Goal: Task Accomplishment & Management: Use online tool/utility

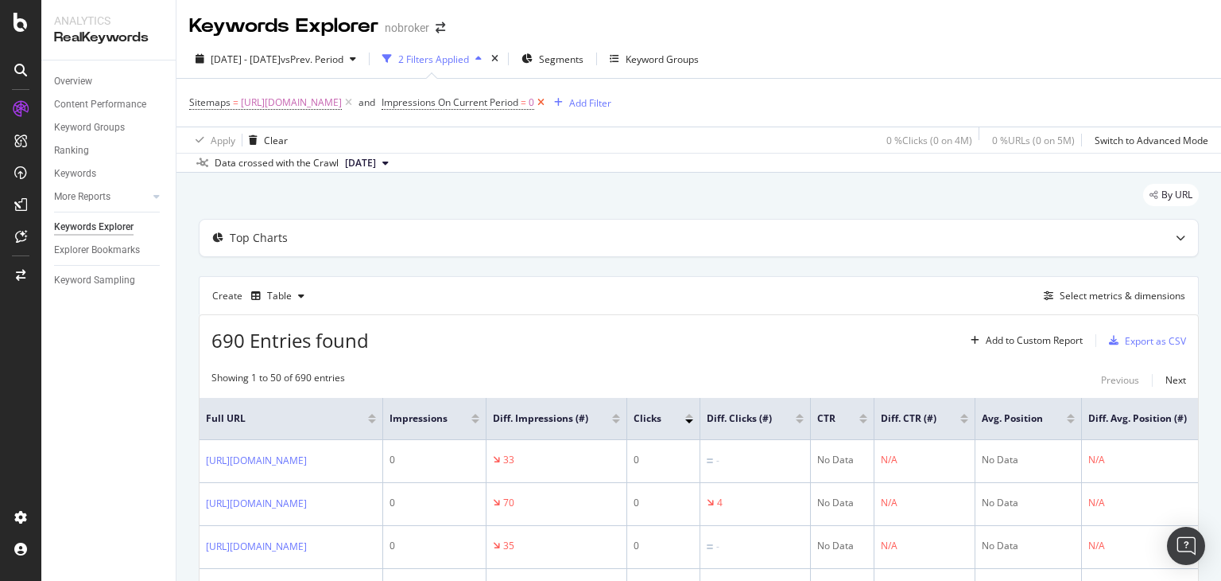
click at [548, 103] on icon at bounding box center [541, 103] width 14 height 16
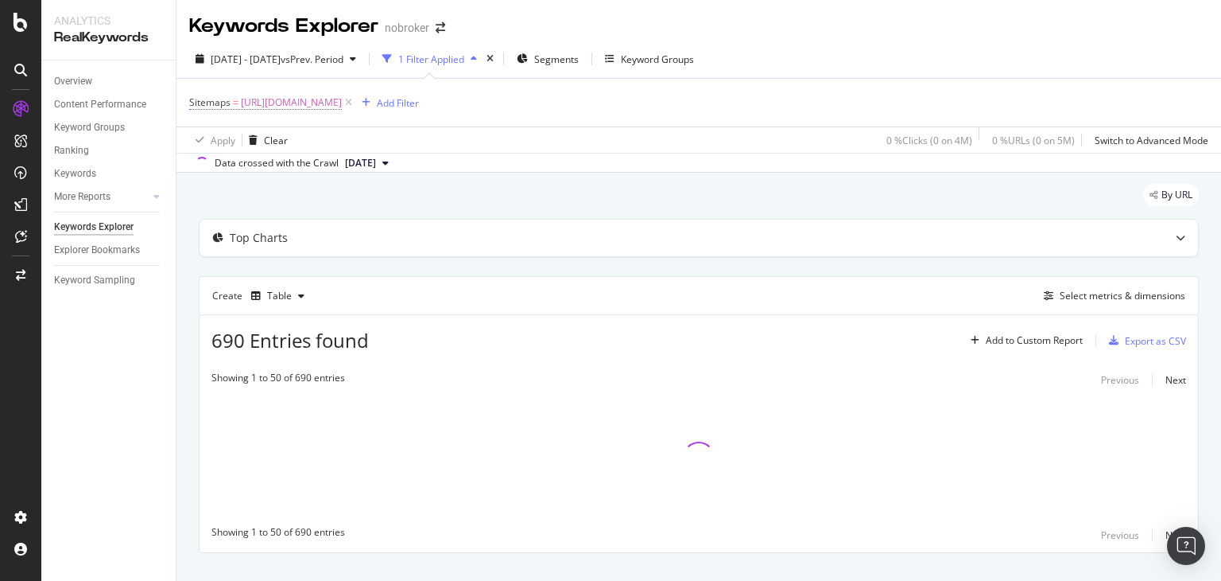
click at [342, 99] on span "[URL][DOMAIN_NAME]" at bounding box center [291, 102] width 101 height 22
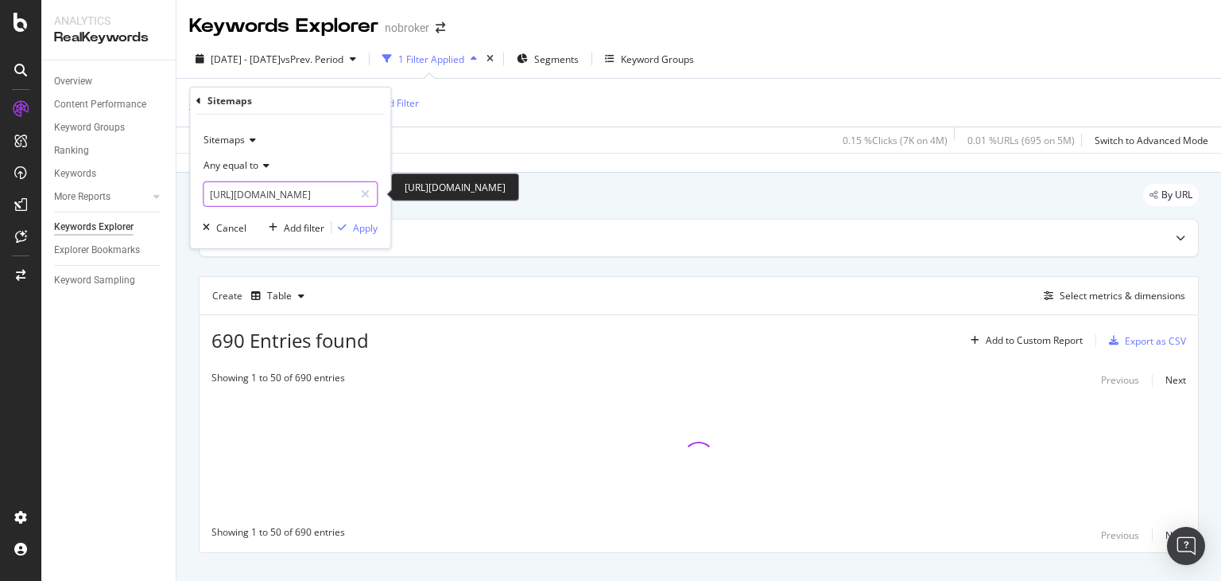
click at [298, 195] on input "[URL][DOMAIN_NAME]" at bounding box center [279, 193] width 150 height 25
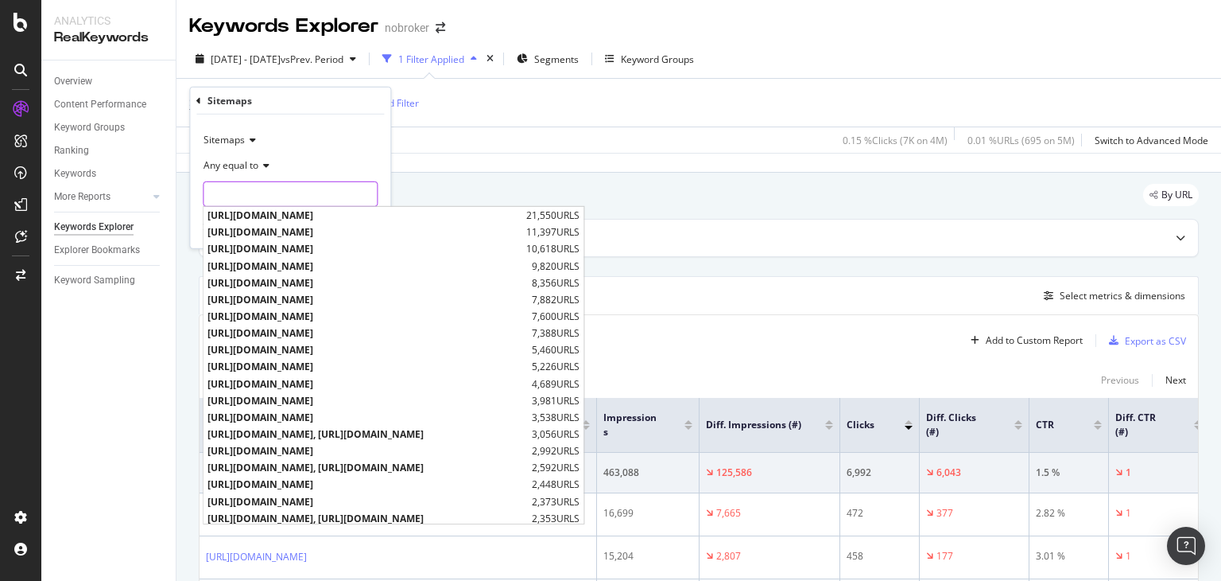
click at [277, 195] on input "text" at bounding box center [290, 193] width 173 height 25
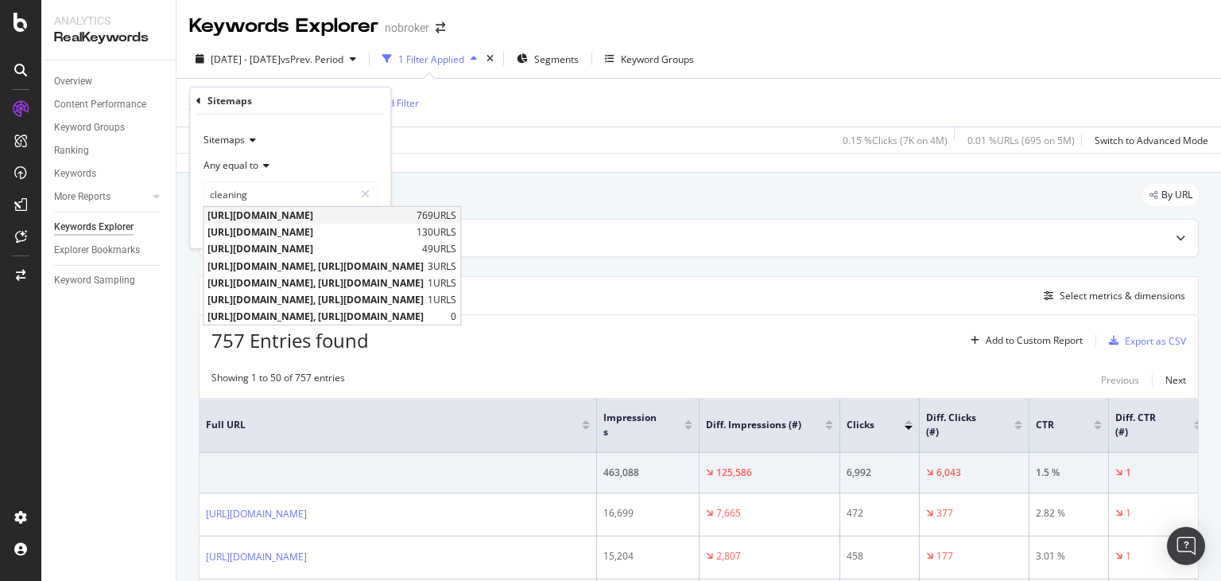
click at [307, 217] on span "[URL][DOMAIN_NAME]" at bounding box center [310, 215] width 205 height 14
type input "[URL][DOMAIN_NAME]"
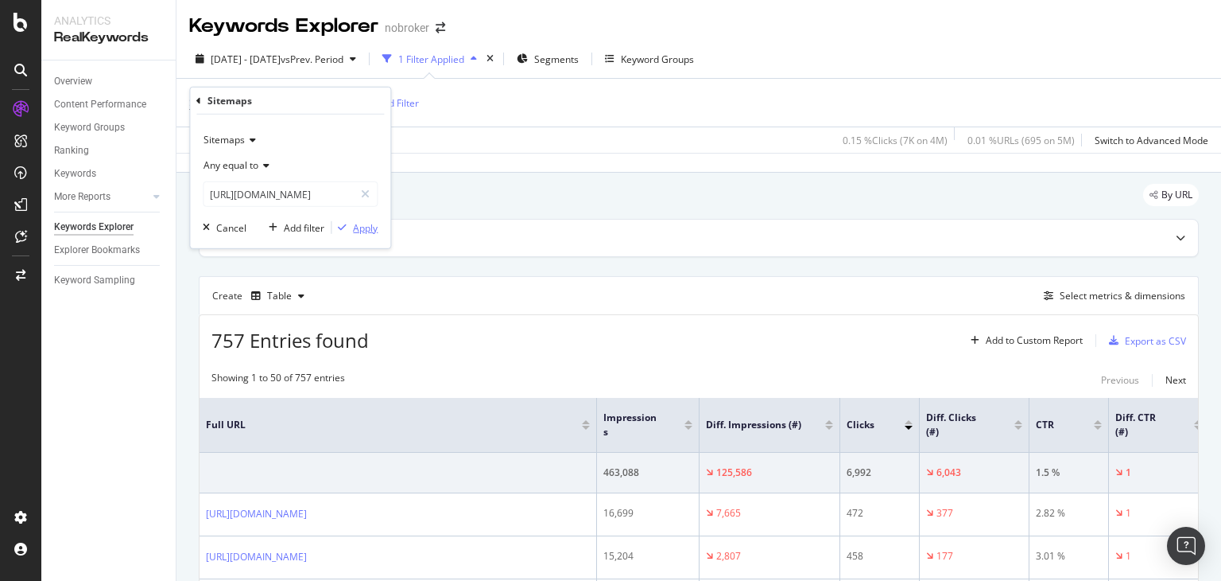
click at [343, 227] on icon "button" at bounding box center [342, 228] width 9 height 10
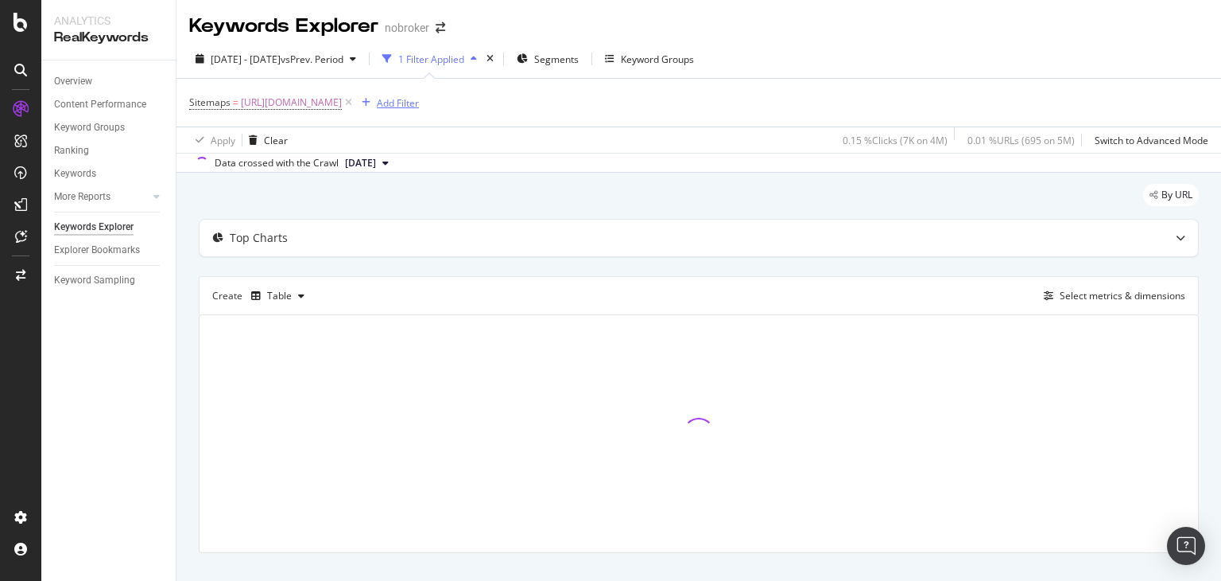
click at [419, 103] on div "Add Filter" at bounding box center [398, 103] width 42 height 14
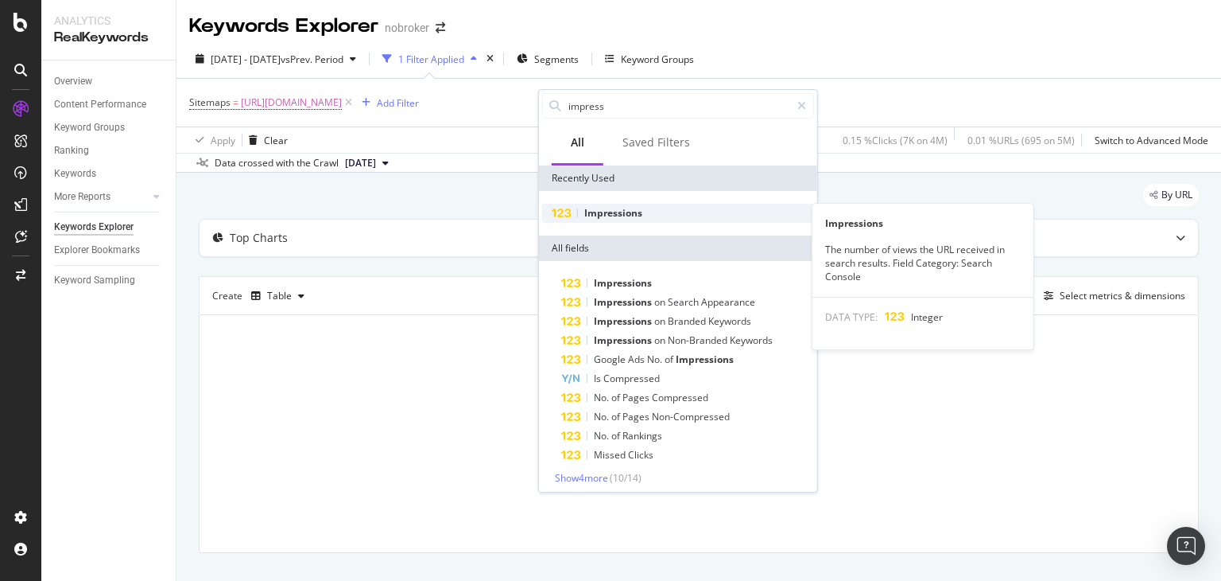
type input "impress"
click at [617, 211] on span "Impressions" at bounding box center [613, 213] width 58 height 14
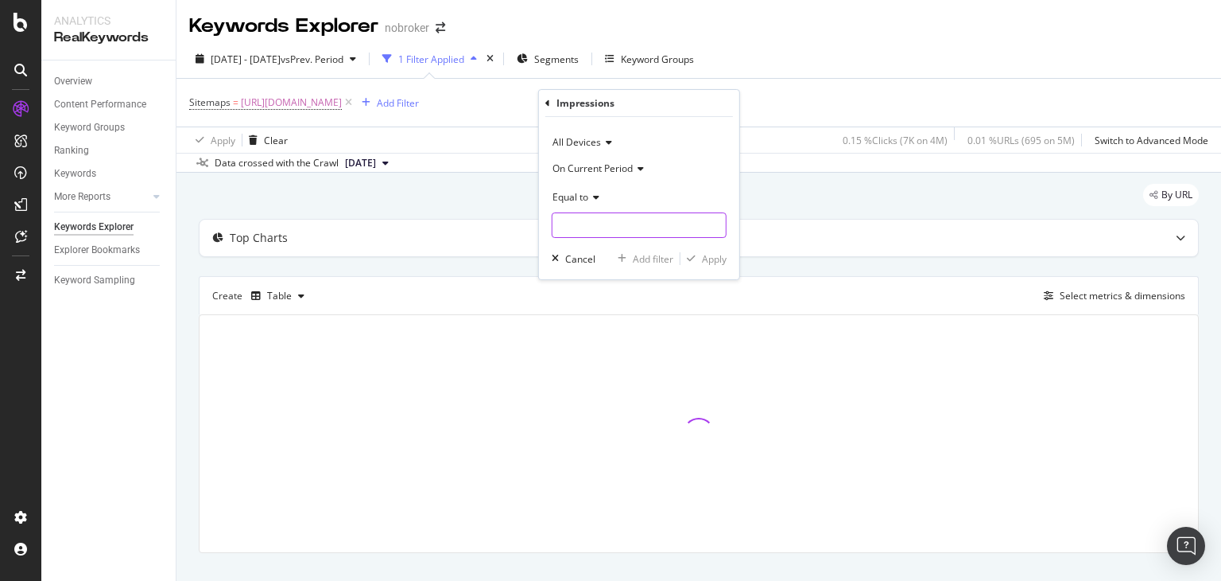
click at [581, 223] on input "number" at bounding box center [639, 224] width 175 height 25
click at [585, 225] on input "number" at bounding box center [639, 224] width 175 height 25
type input "0"
click at [709, 255] on div "Apply" at bounding box center [714, 259] width 25 height 14
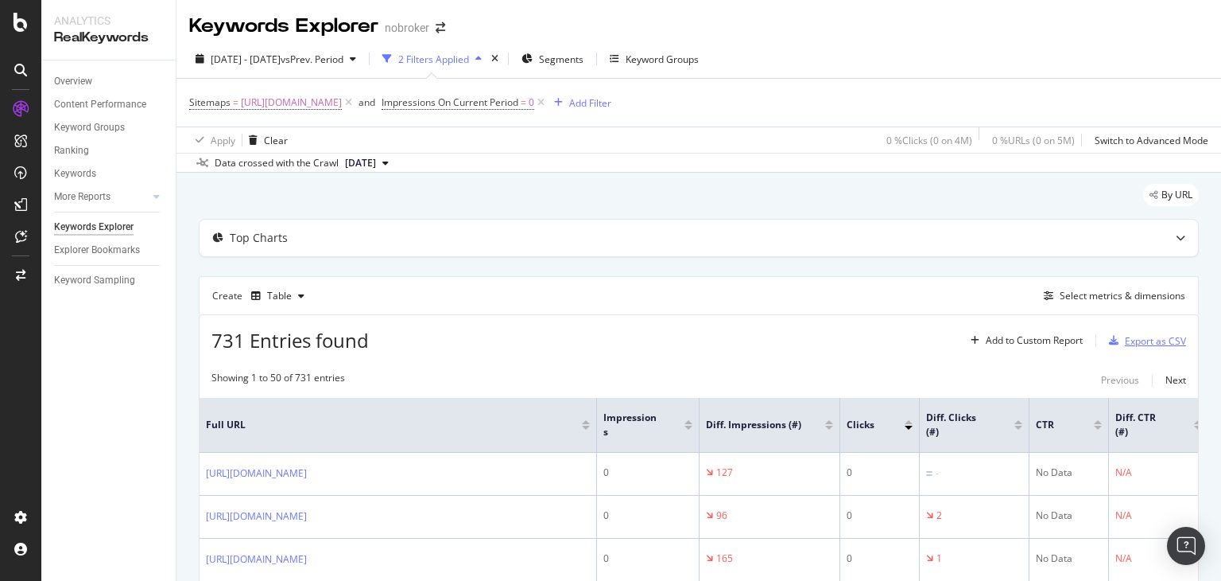
click at [1112, 341] on div "button" at bounding box center [1114, 341] width 22 height 10
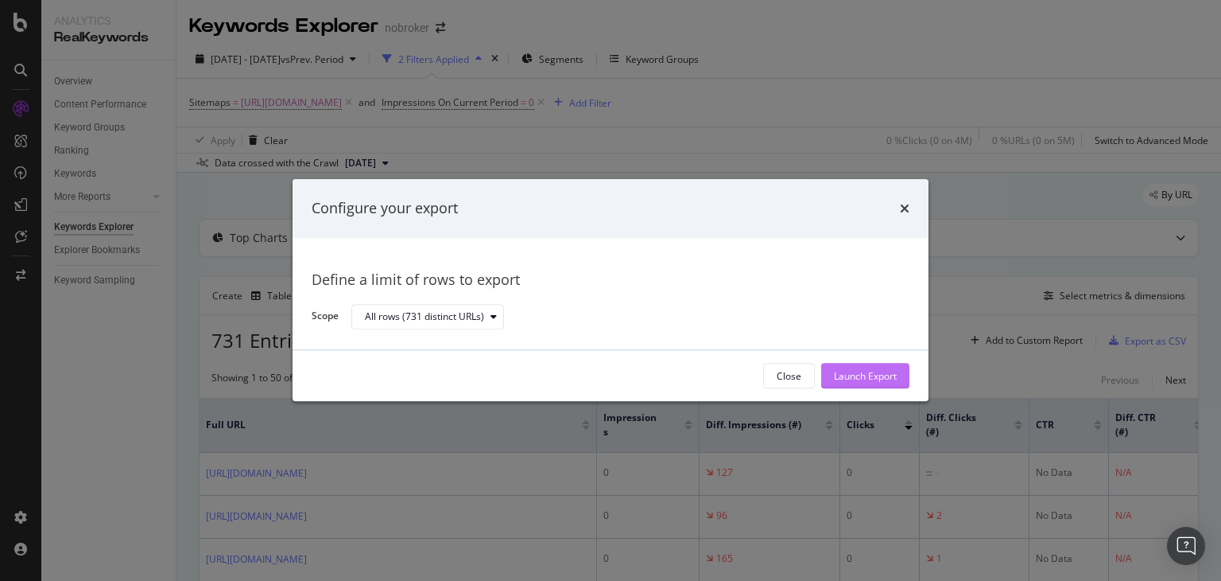
click at [887, 380] on div "Launch Export" at bounding box center [865, 376] width 63 height 14
